Goal: Find specific page/section: Find specific page/section

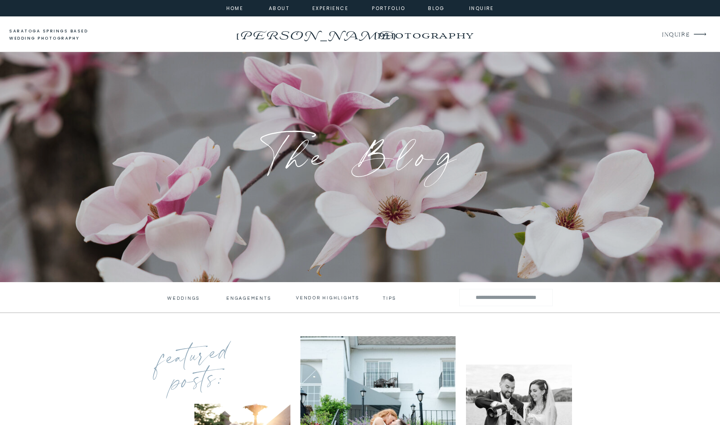
scroll to position [8, 0]
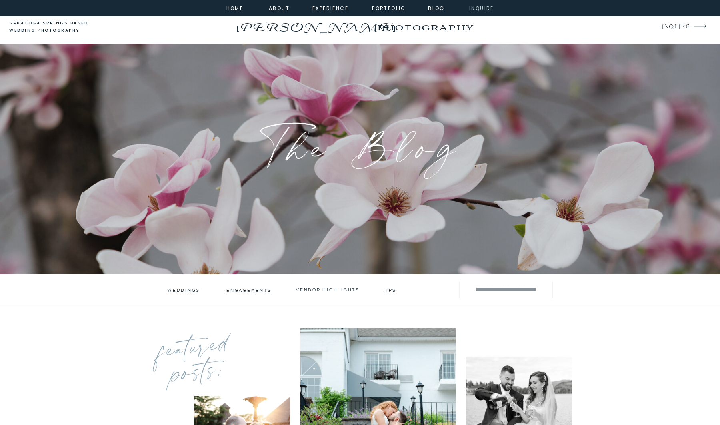
click at [473, 10] on nav "inquire" at bounding box center [481, 7] width 29 height 7
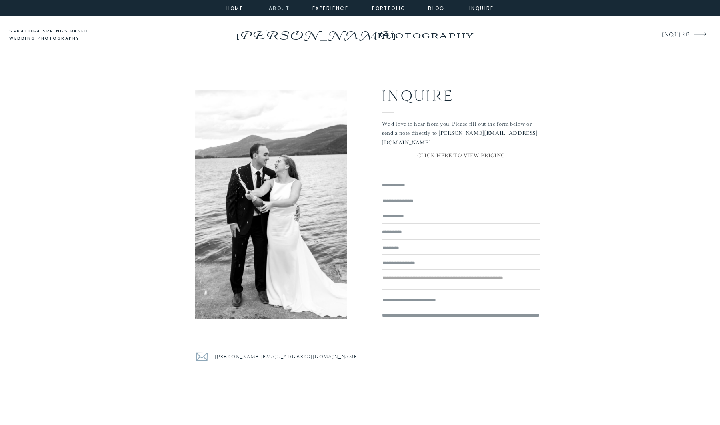
click at [279, 7] on nav "about" at bounding box center [278, 7] width 18 height 7
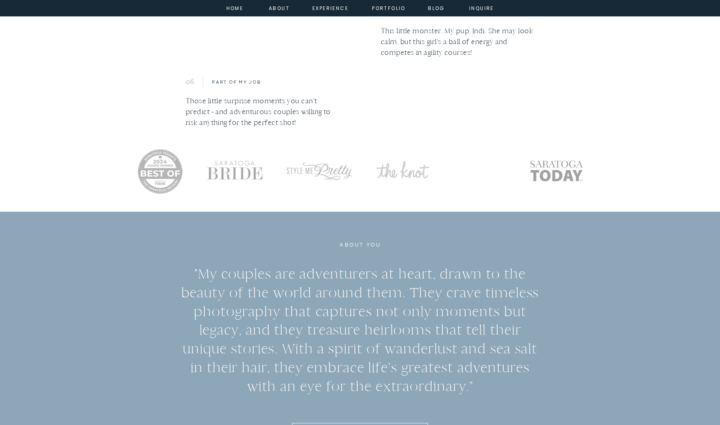
scroll to position [1454, 0]
